Goal: Task Accomplishment & Management: Use online tool/utility

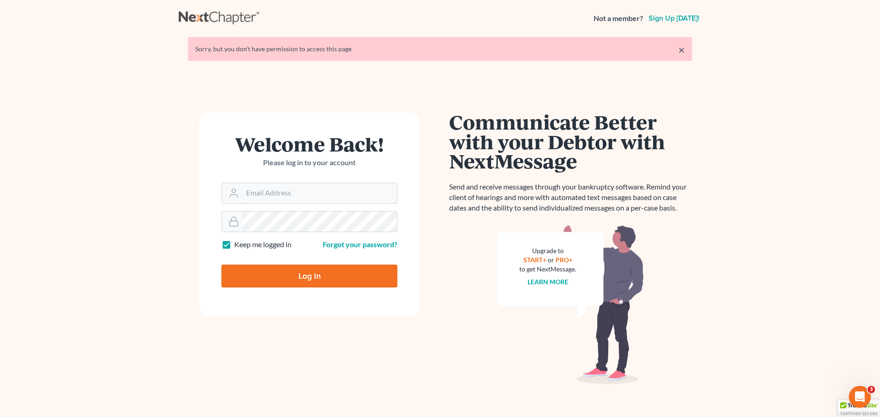
type input "[PERSON_NAME][EMAIL_ADDRESS][DOMAIN_NAME]"
click at [271, 274] on input "Log In" at bounding box center [309, 276] width 176 height 23
type input "Thinking..."
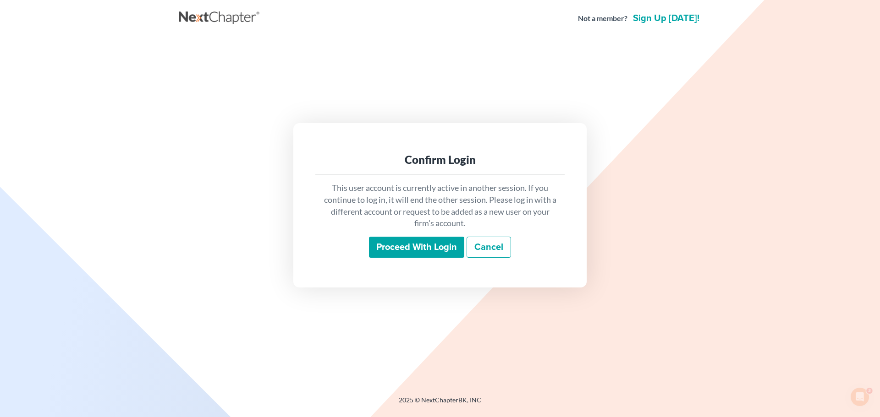
click at [417, 246] on input "Proceed with login" at bounding box center [416, 247] width 95 height 21
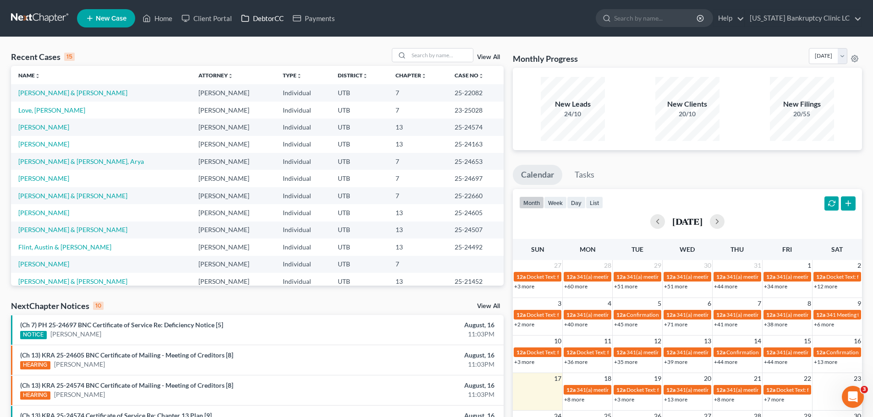
click at [262, 18] on link "DebtorCC" at bounding box center [262, 18] width 52 height 16
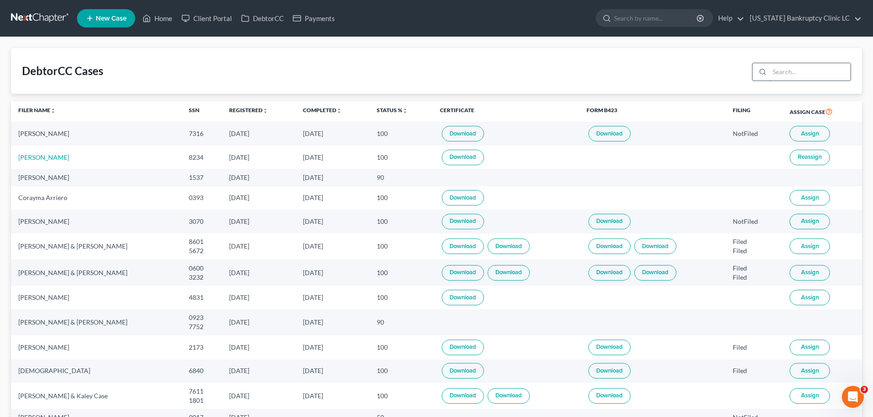
click at [791, 72] on input "search" at bounding box center [809, 71] width 81 height 17
type input "corayma"
